Goal: Information Seeking & Learning: Learn about a topic

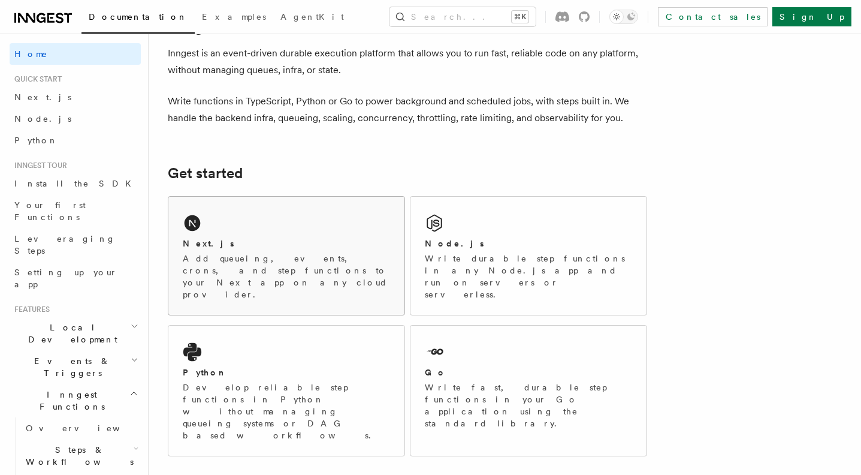
click at [237, 242] on div "Next.js" at bounding box center [286, 243] width 207 height 13
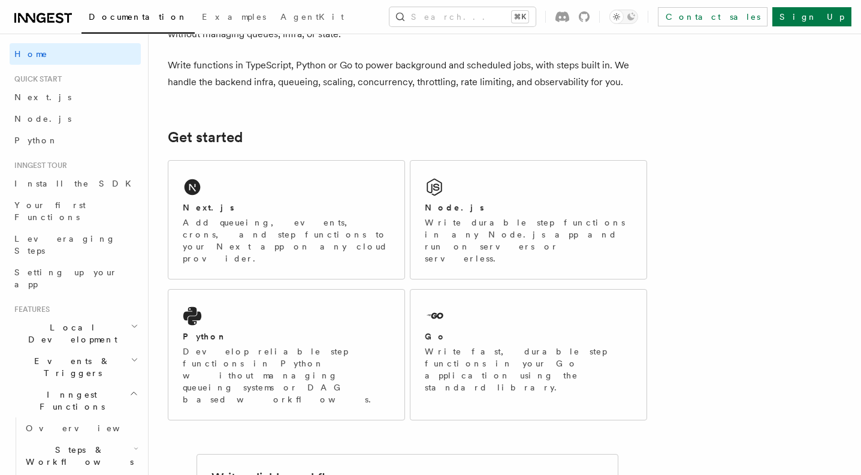
scroll to position [99, 0]
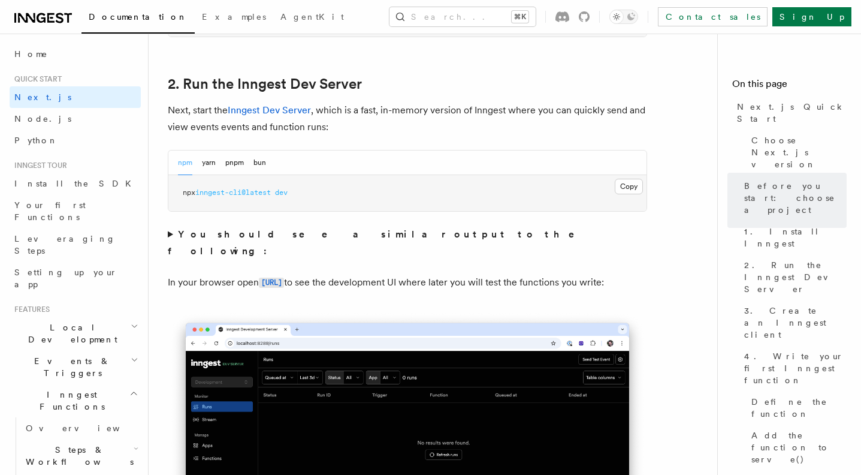
scroll to position [818, 0]
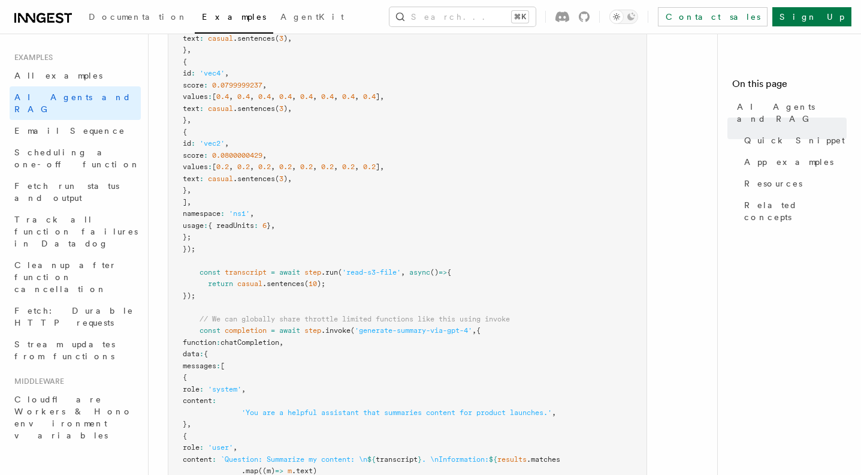
scroll to position [583, 0]
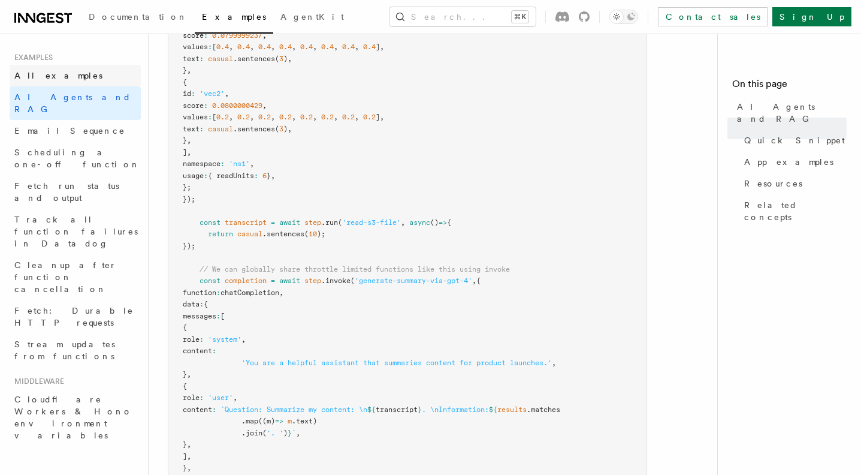
click at [46, 76] on span "All examples" at bounding box center [58, 76] width 88 height 10
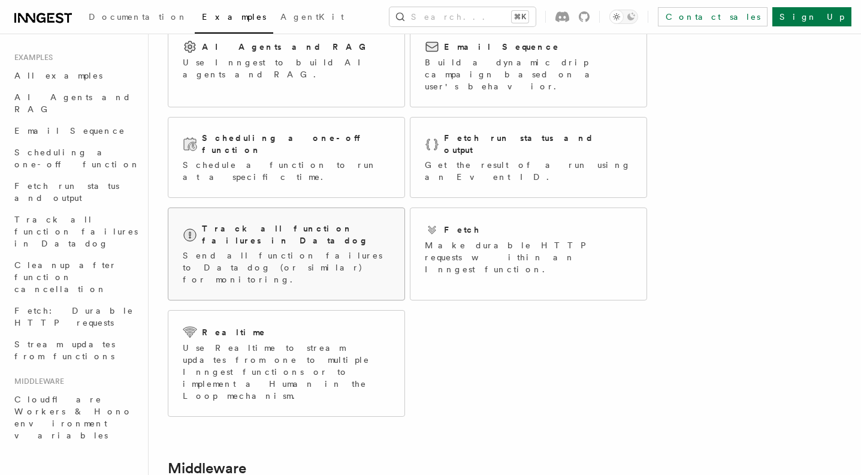
scroll to position [76, 0]
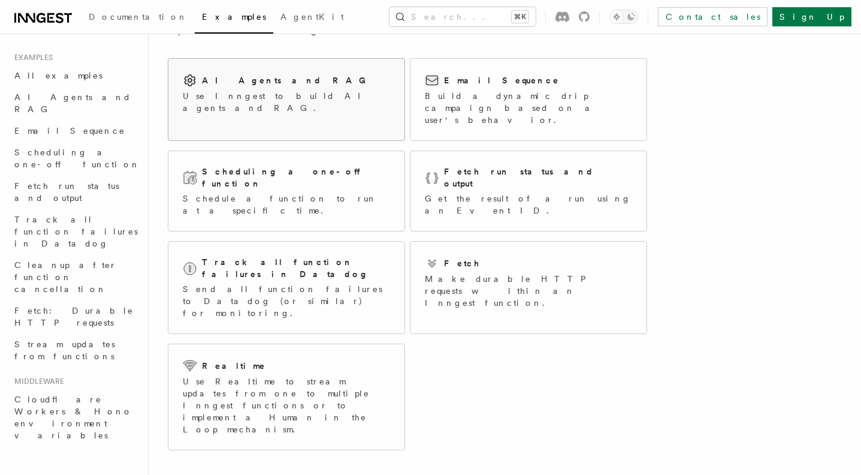
click at [367, 123] on link "AI Agents and RAG Use Inngest to build AI agents and RAG." at bounding box center [286, 99] width 237 height 83
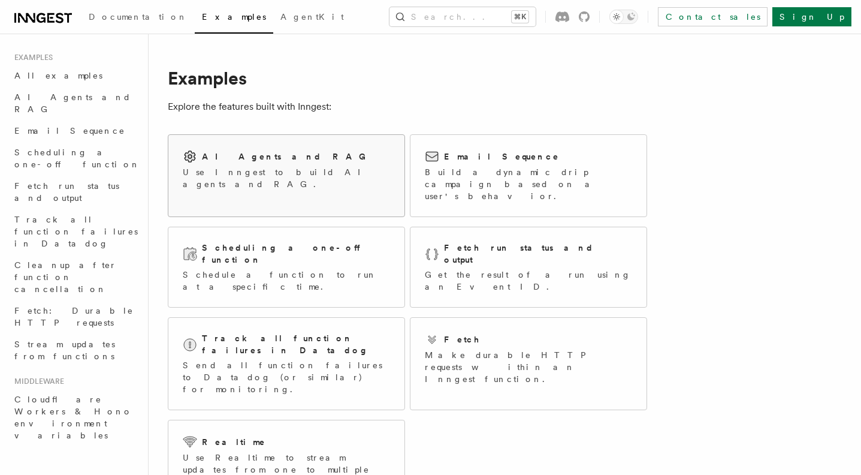
click at [289, 161] on div "AI Agents and RAG" at bounding box center [286, 156] width 207 height 14
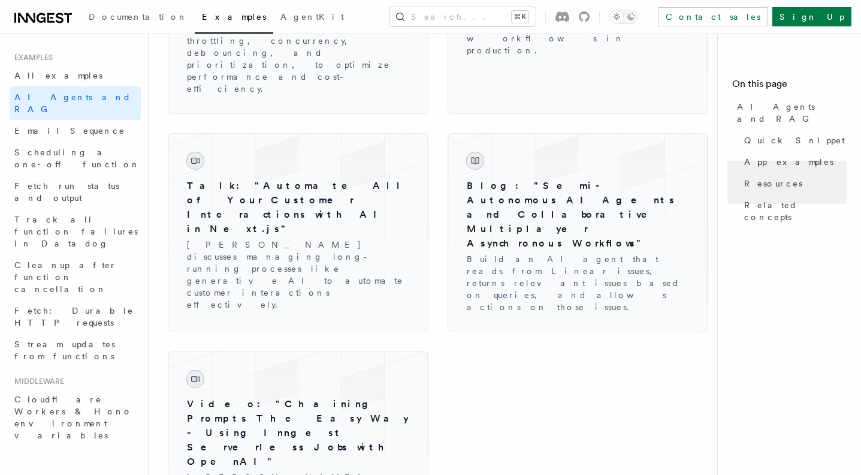
scroll to position [1957, 0]
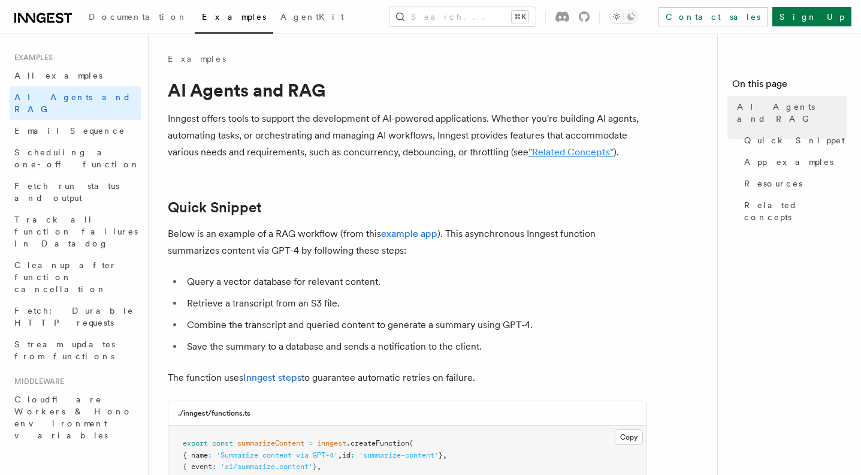
click at [592, 153] on link ""Related Concepts"" at bounding box center [571, 151] width 85 height 11
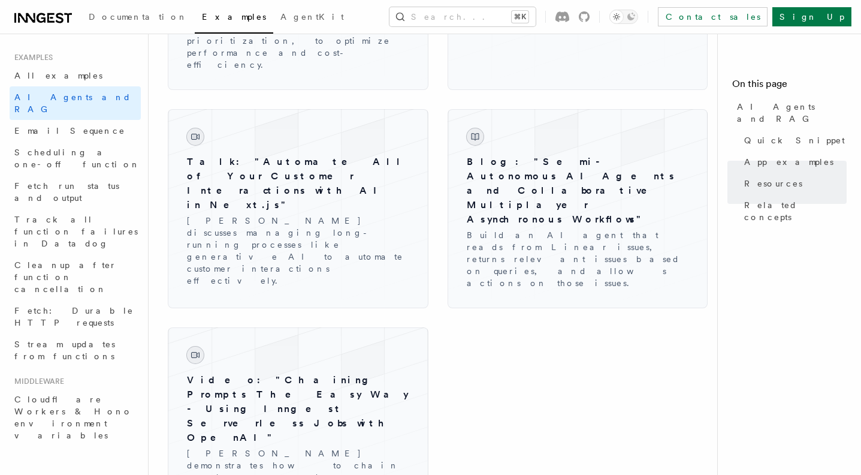
scroll to position [1332, 0]
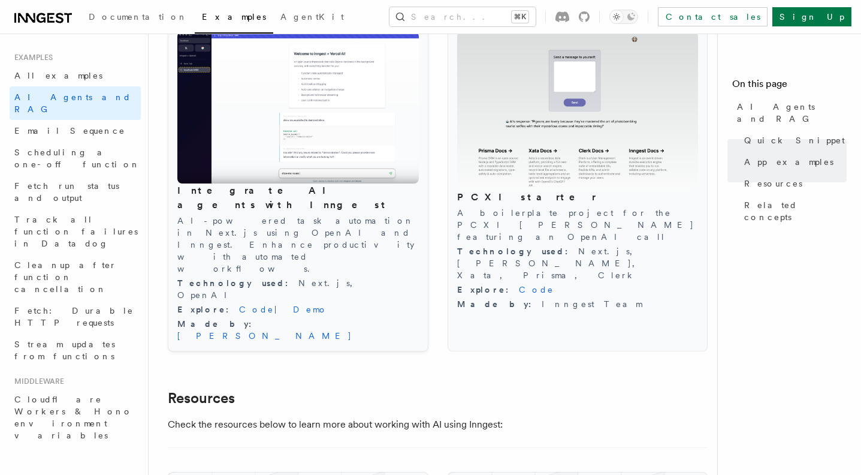
click at [363, 138] on img at bounding box center [298, 108] width 242 height 152
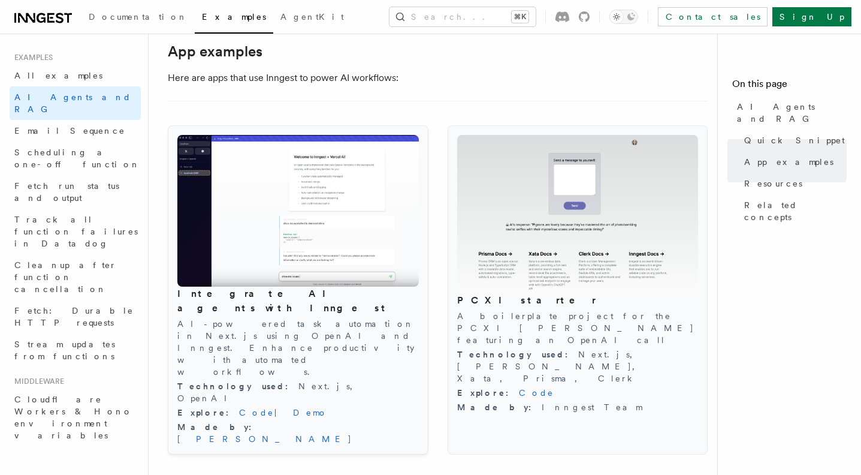
scroll to position [1228, 0]
click at [303, 185] on img at bounding box center [298, 212] width 242 height 152
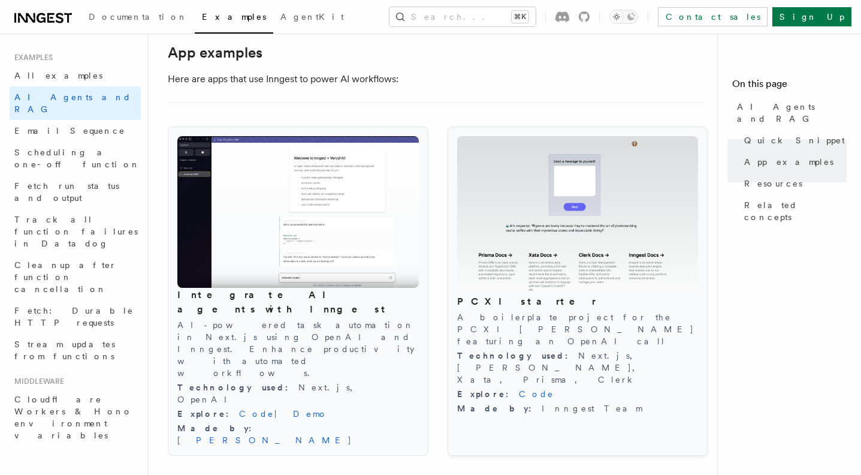
click at [640, 221] on img at bounding box center [578, 215] width 242 height 159
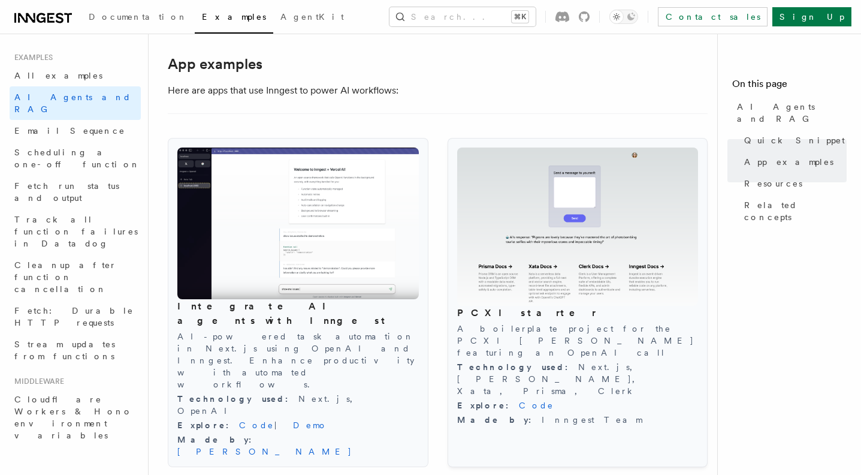
scroll to position [1216, 0]
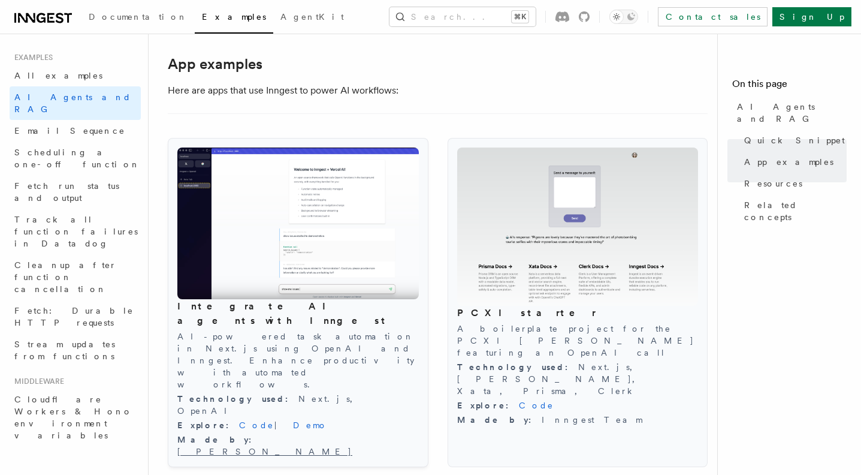
click at [246, 447] on link "[PERSON_NAME]" at bounding box center [264, 452] width 175 height 10
